Goal: Check status: Check status

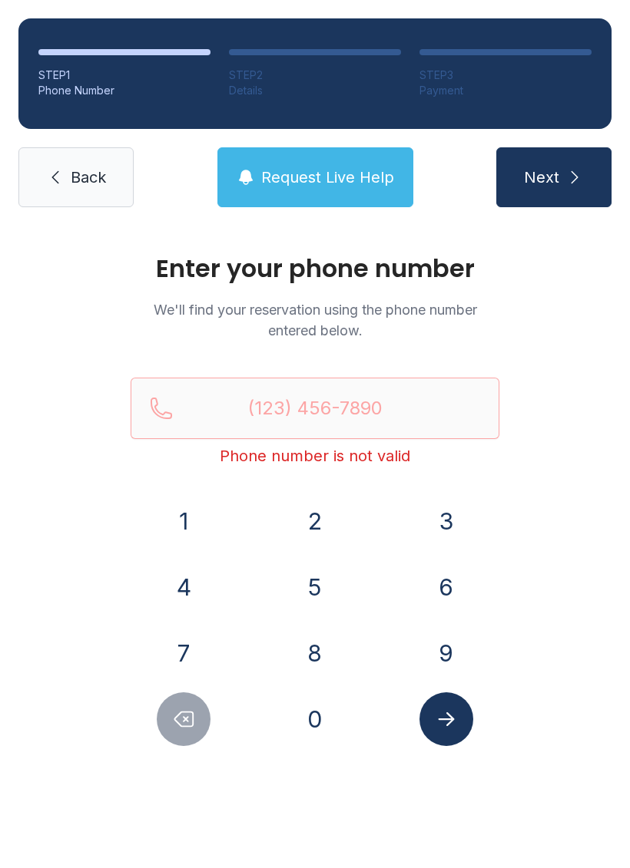
click at [442, 521] on button "3" at bounding box center [446, 522] width 54 height 54
click at [309, 650] on button "8" at bounding box center [315, 654] width 54 height 54
click at [432, 581] on button "6" at bounding box center [446, 588] width 54 height 54
click at [442, 573] on button "6" at bounding box center [446, 588] width 54 height 54
click at [326, 524] on button "2" at bounding box center [315, 522] width 54 height 54
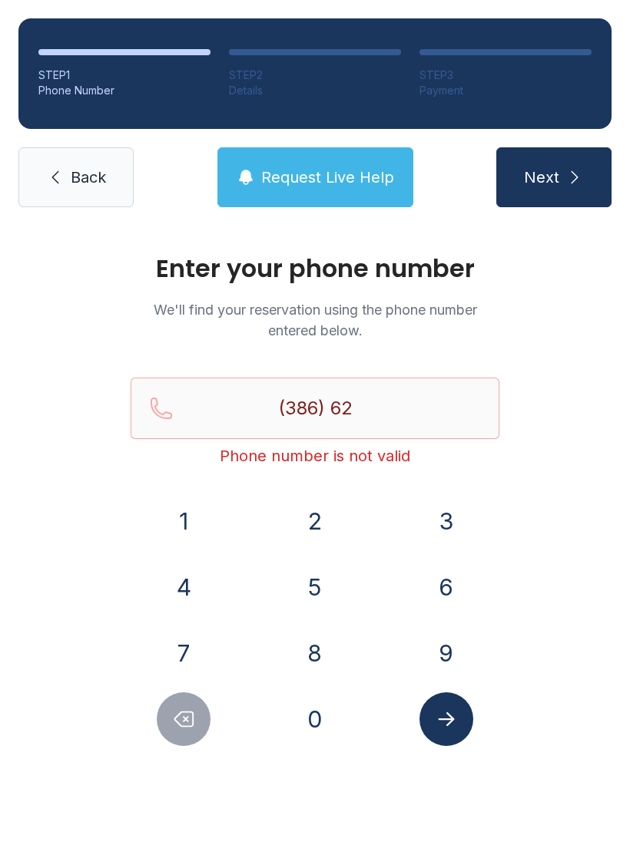
click at [204, 584] on button "4" at bounding box center [184, 588] width 54 height 54
click at [180, 517] on button "1" at bounding box center [184, 522] width 54 height 54
click at [183, 594] on button "4" at bounding box center [184, 588] width 54 height 54
click at [441, 576] on button "6" at bounding box center [446, 588] width 54 height 54
click at [440, 575] on button "6" at bounding box center [446, 588] width 54 height 54
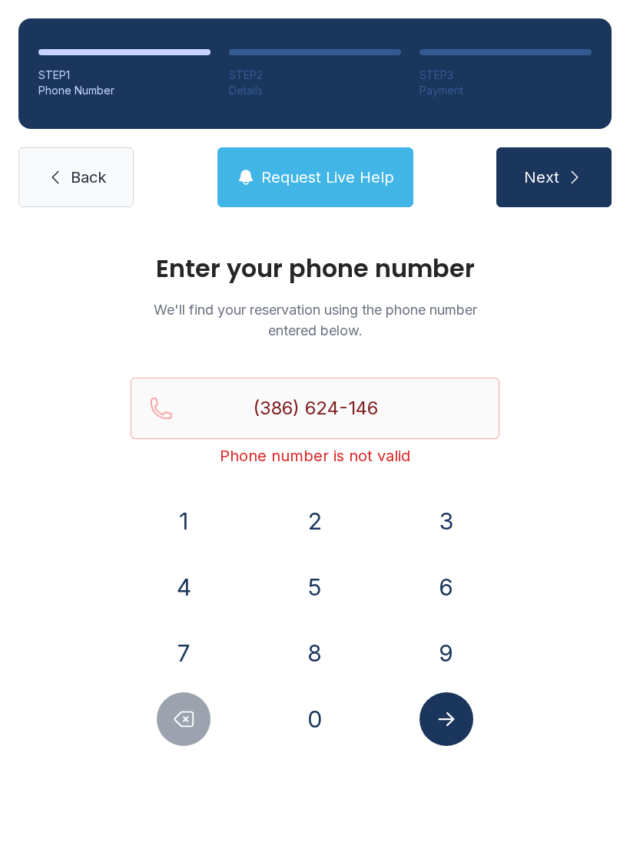
type input "[PHONE_NUMBER]"
click at [456, 727] on icon "Submit lookup form" at bounding box center [446, 719] width 23 height 23
